Goal: Information Seeking & Learning: Learn about a topic

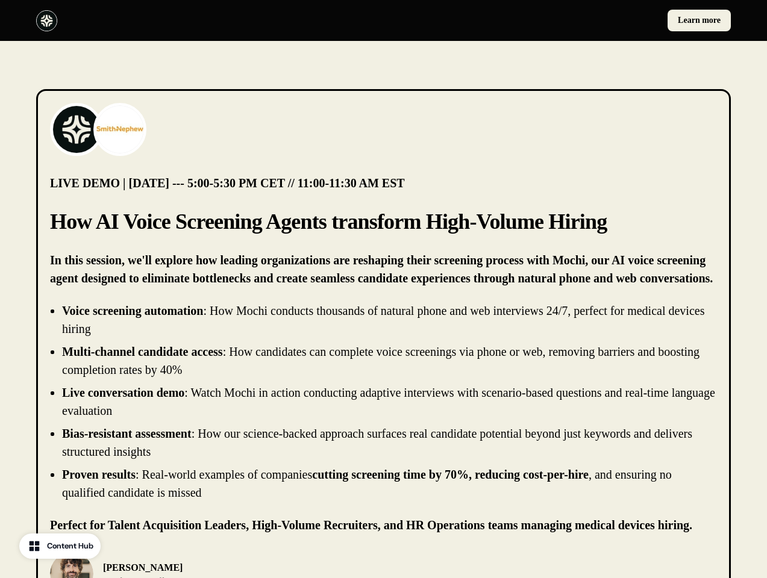
click at [383, 20] on div "Learn more" at bounding box center [383, 20] width 767 height 41
click at [207, 20] on div at bounding box center [207, 20] width 343 height 21
click at [560, 20] on div "Learn more" at bounding box center [560, 21] width 343 height 22
click at [77, 130] on img at bounding box center [76, 129] width 48 height 48
click at [120, 130] on img at bounding box center [120, 129] width 48 height 48
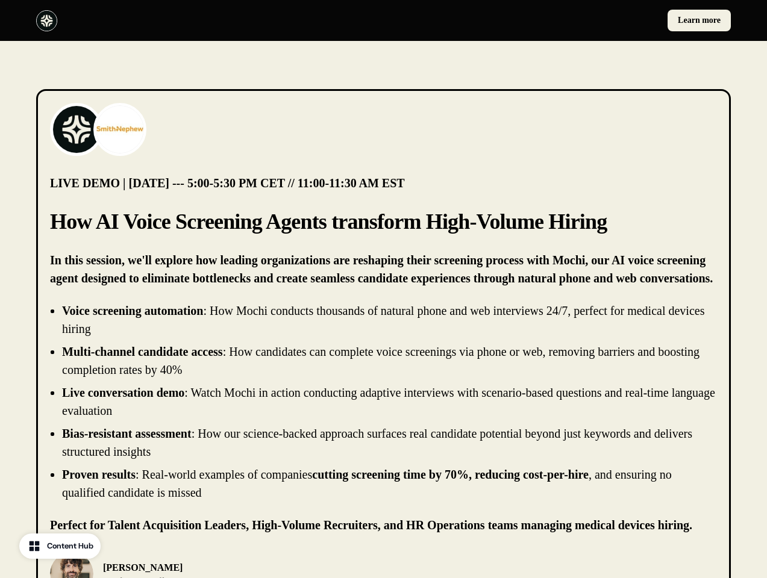
click at [383, 402] on li "Live conversation demo : Watch Mochi in action conducting adaptive interviews w…" at bounding box center [389, 402] width 655 height 36
click at [383, 565] on div "[PERSON_NAME] Chief Product Officer, [PERSON_NAME]" at bounding box center [383, 573] width 667 height 43
click at [213, 565] on div "[PERSON_NAME] Chief Product Officer, [PERSON_NAME]" at bounding box center [213, 573] width 326 height 43
click at [72, 565] on img at bounding box center [71, 573] width 43 height 43
click at [156, 570] on p "[PERSON_NAME]" at bounding box center [175, 568] width 144 height 14
